Goal: Navigation & Orientation: Find specific page/section

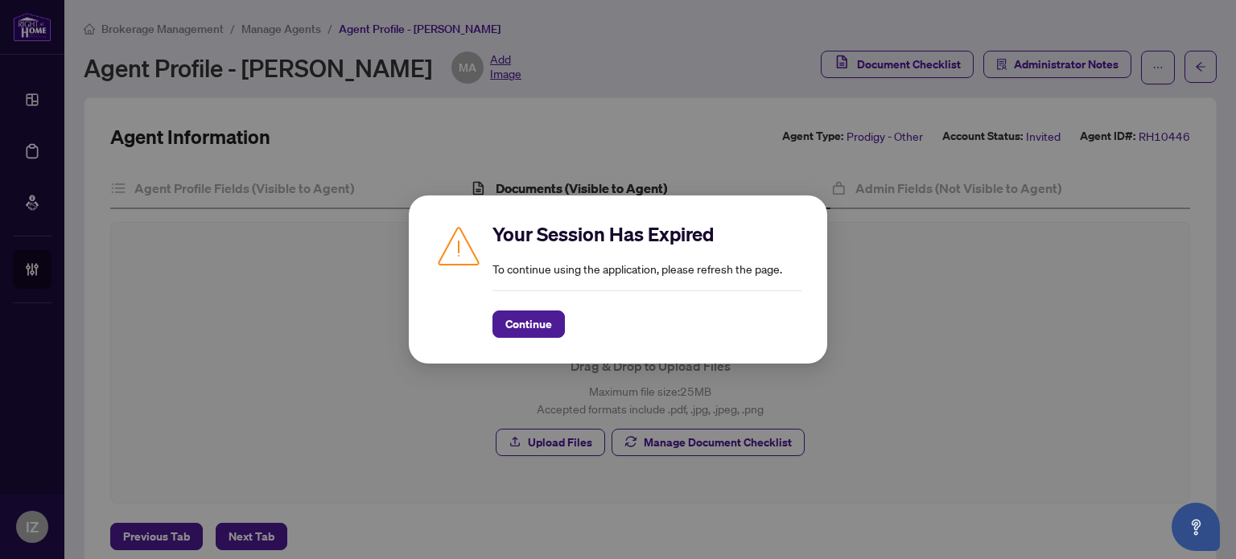
click at [520, 347] on div "Your Session Has Expired To continue using the application, please refresh the …" at bounding box center [618, 280] width 418 height 168
click at [517, 324] on span "Continue" at bounding box center [528, 324] width 47 height 26
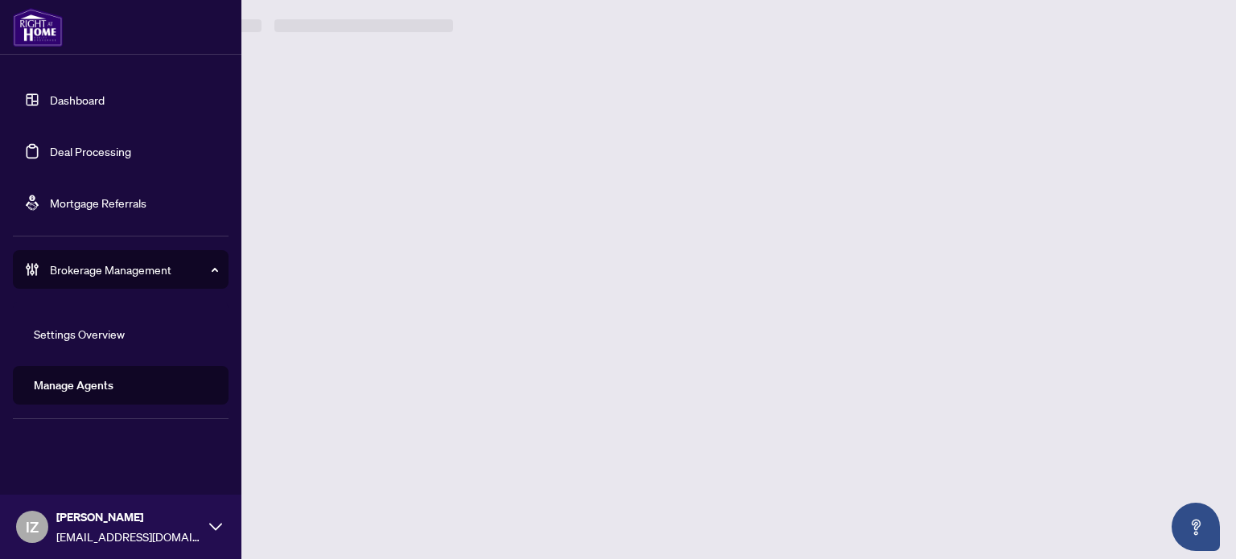
click at [28, 274] on icon at bounding box center [28, 269] width 4 height 12
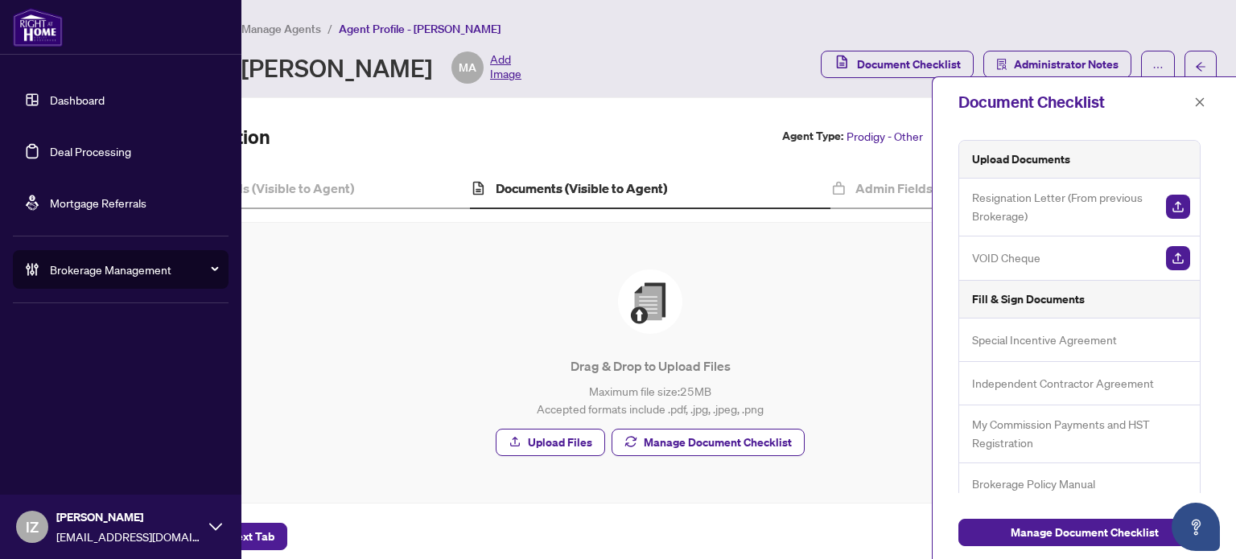
click at [60, 298] on li "Brokerage Management Settings Overview Manage Agents" at bounding box center [121, 269] width 216 height 64
click at [56, 276] on span "Brokerage Management" at bounding box center [133, 270] width 167 height 18
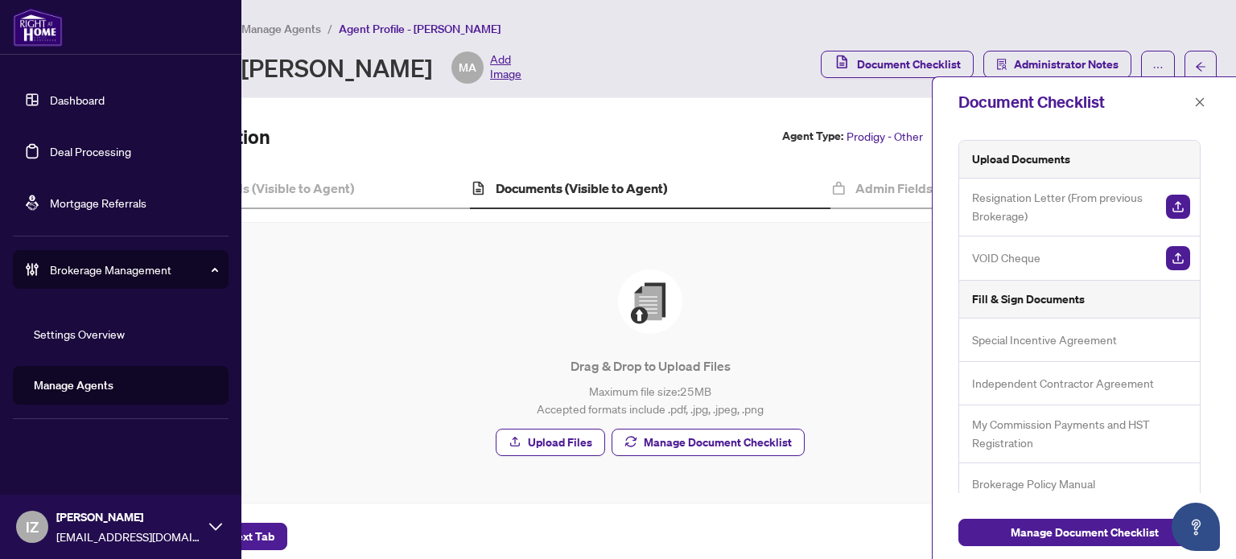
click at [77, 378] on link "Manage Agents" at bounding box center [74, 385] width 80 height 14
